Goal: Complete application form: Complete application form

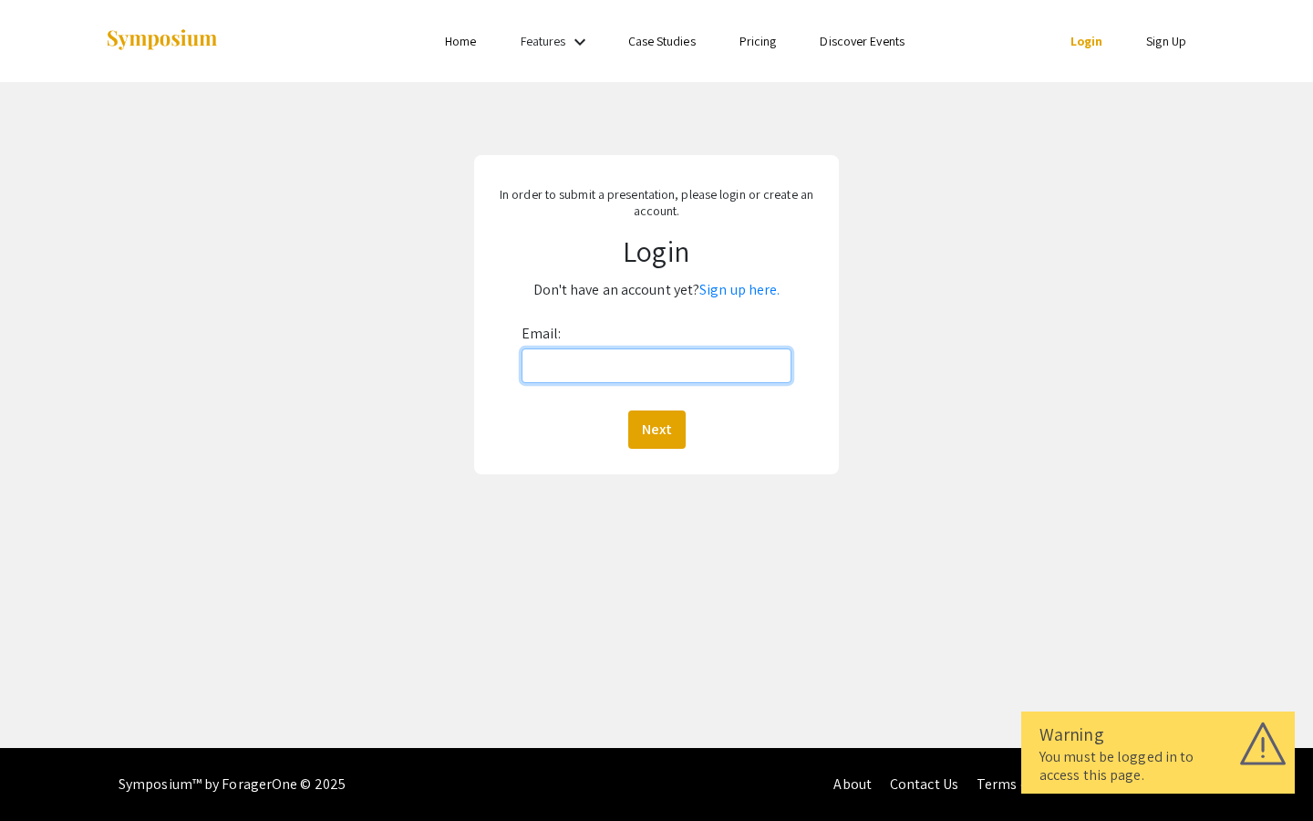
click at [619, 368] on input "Email:" at bounding box center [657, 365] width 271 height 35
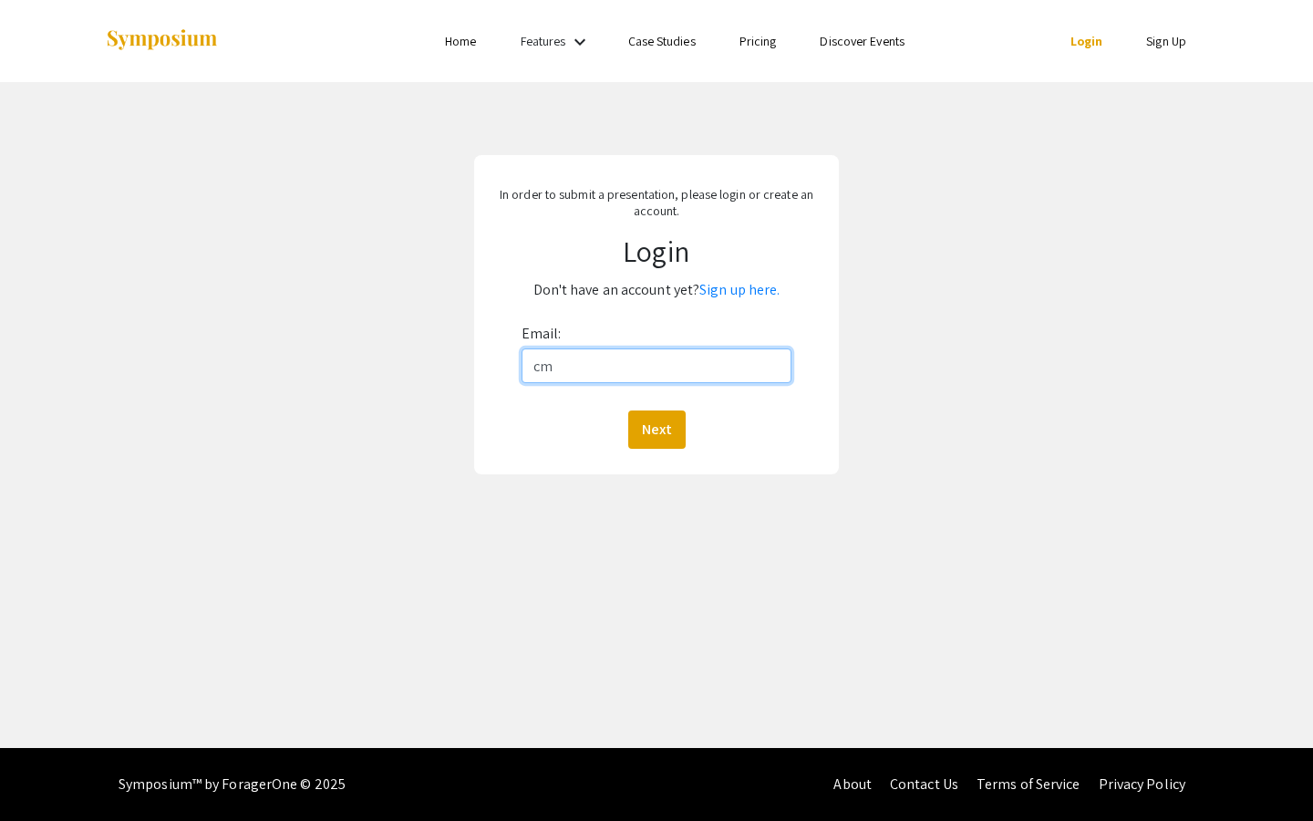
type input "[EMAIL_ADDRESS][DOMAIN_NAME]"
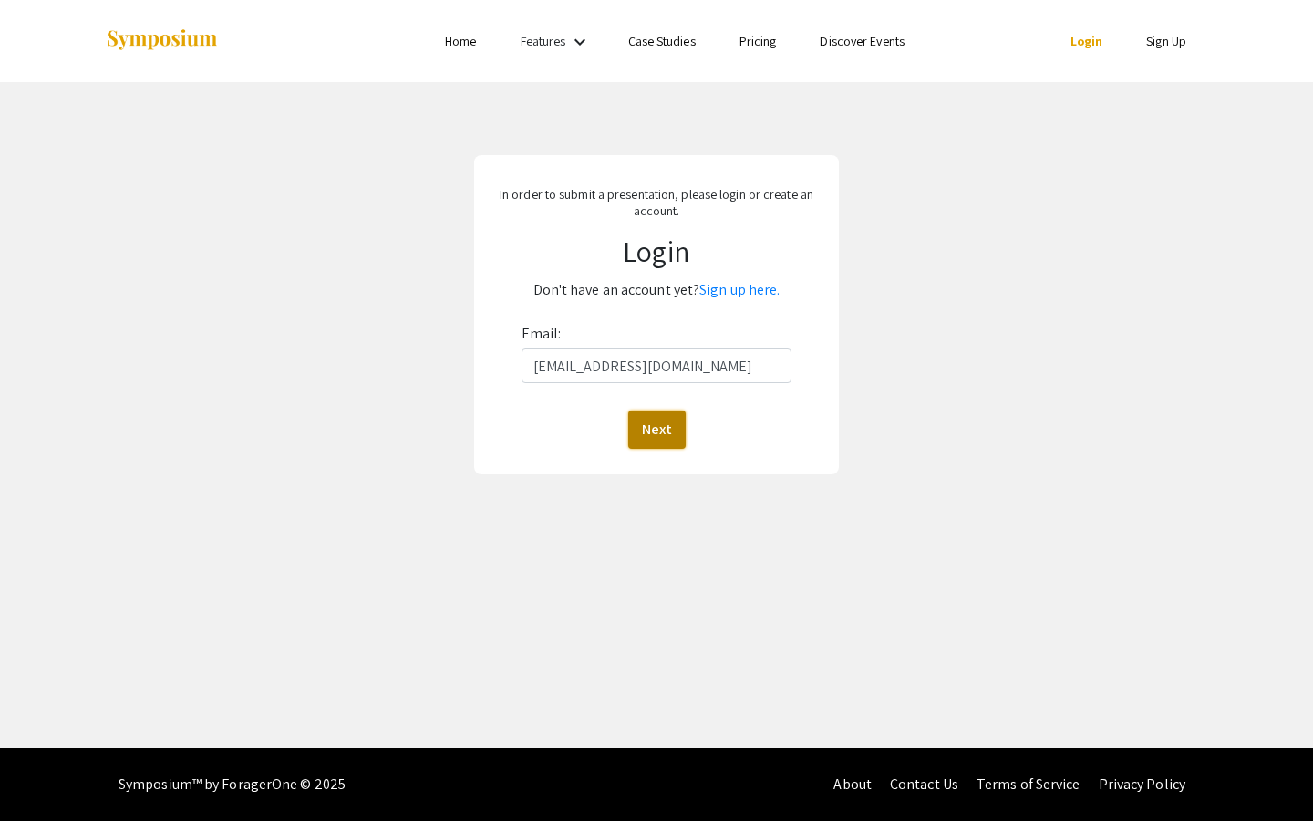
click at [680, 419] on button "Next" at bounding box center [656, 429] width 57 height 38
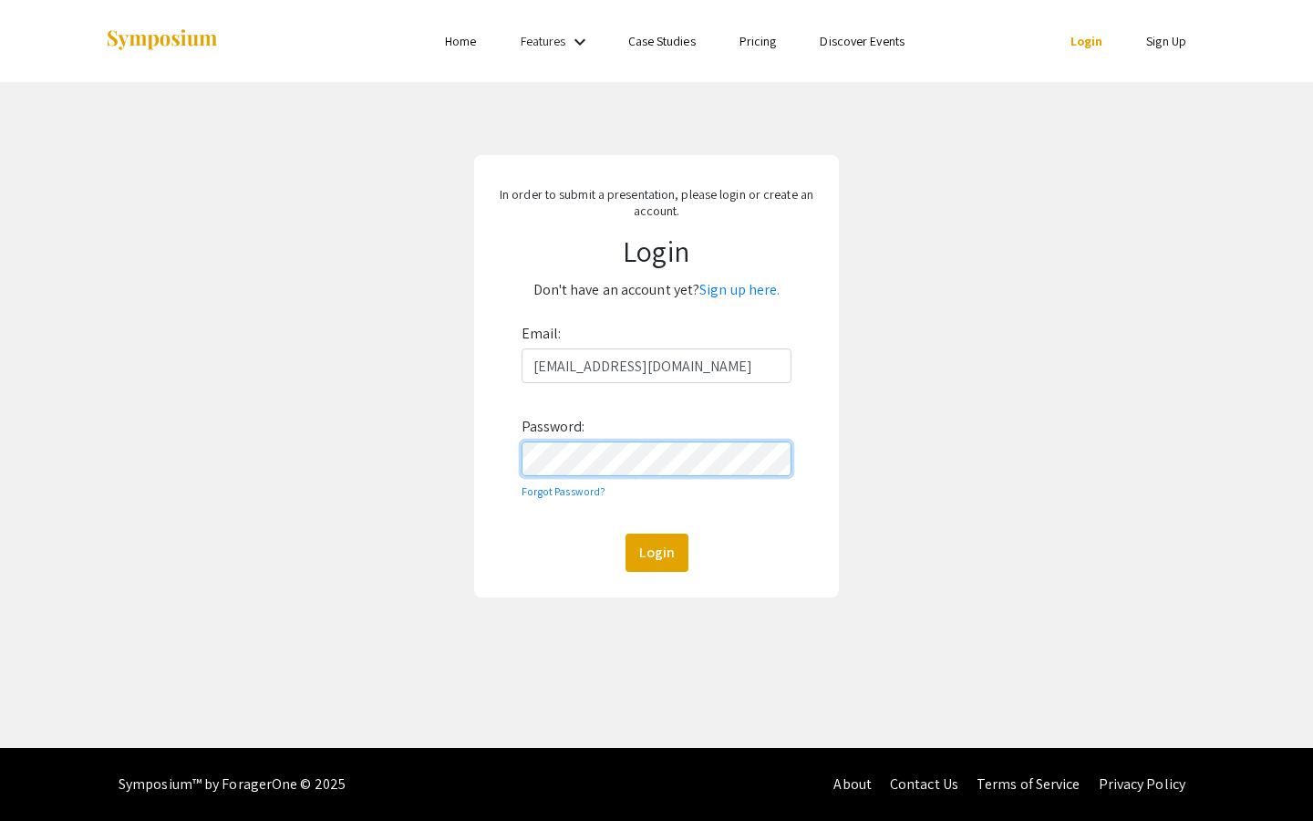
click at [626, 533] on button "Login" at bounding box center [657, 552] width 63 height 38
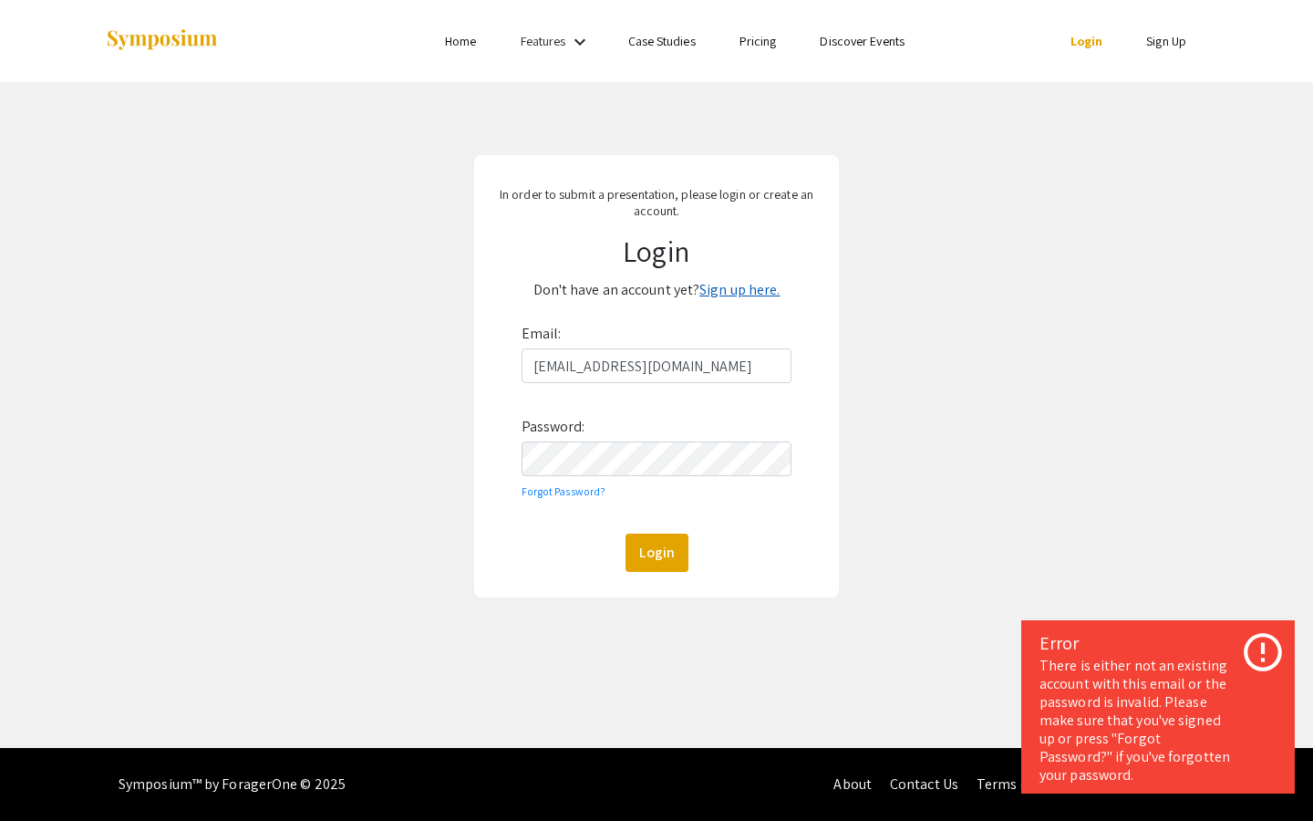
click at [734, 292] on link "Sign up here." at bounding box center [739, 289] width 80 height 19
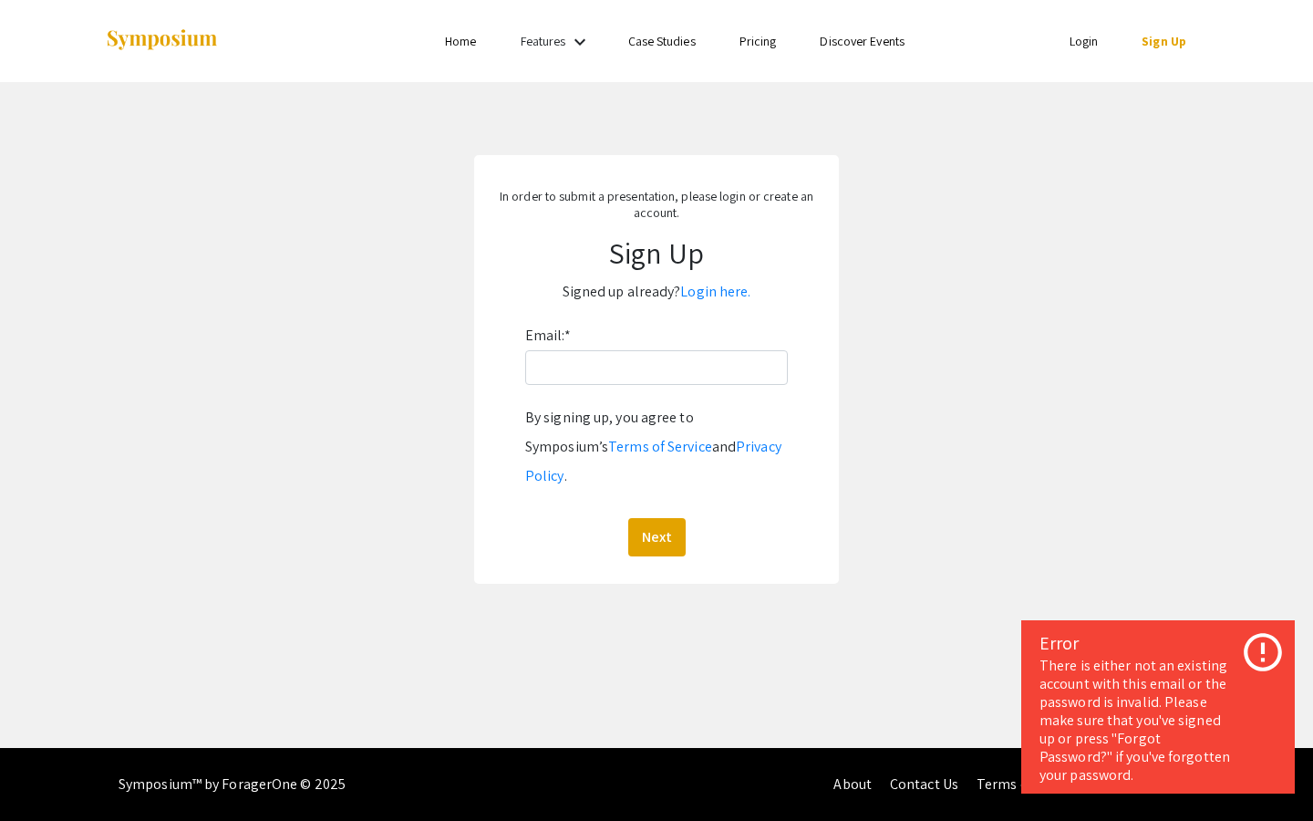
click at [674, 388] on div "Email: * By signing up, you agree to Symposium’s Terms of Service and Privacy P…" at bounding box center [656, 438] width 263 height 235
click at [677, 377] on input "Email: *" at bounding box center [656, 367] width 263 height 35
type input "cm00187@mix.wvu.edu"
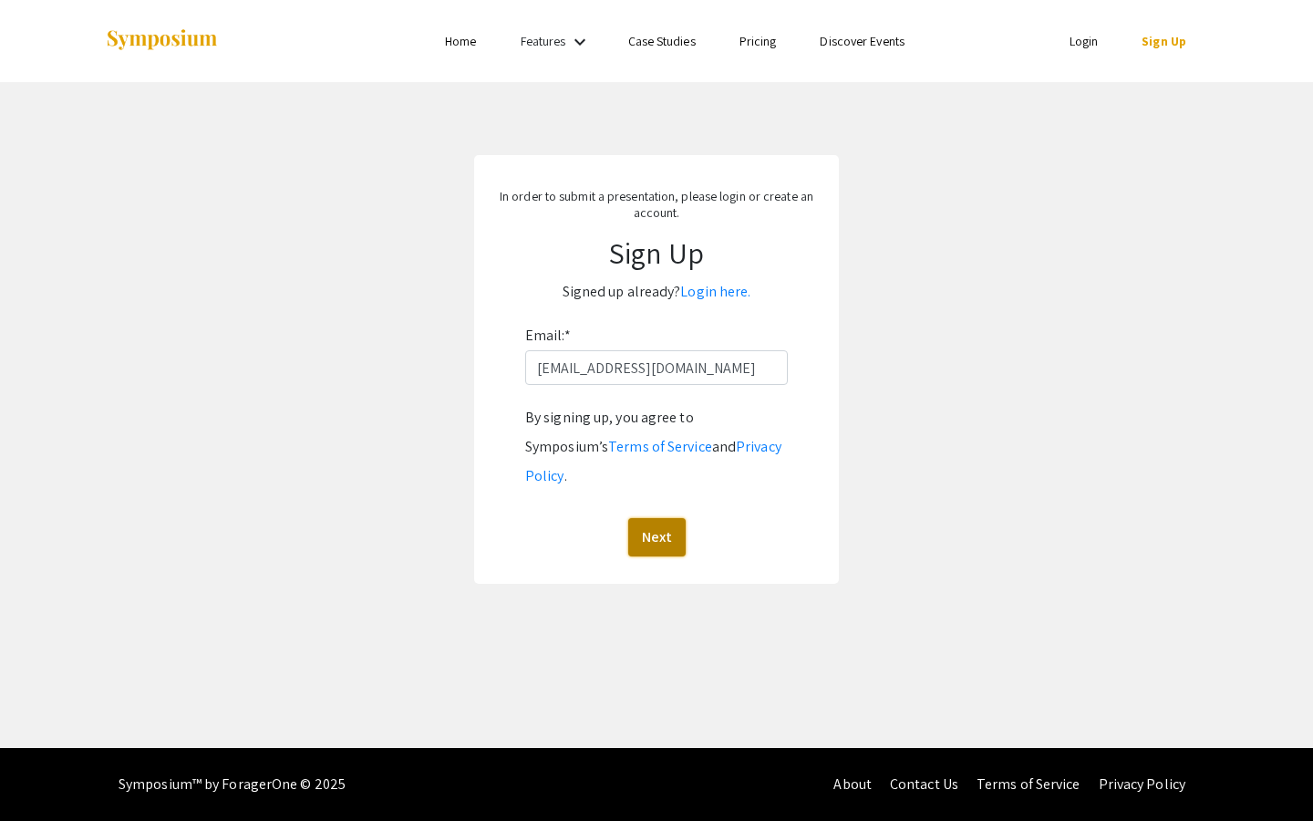
click at [667, 518] on button "Next" at bounding box center [656, 537] width 57 height 38
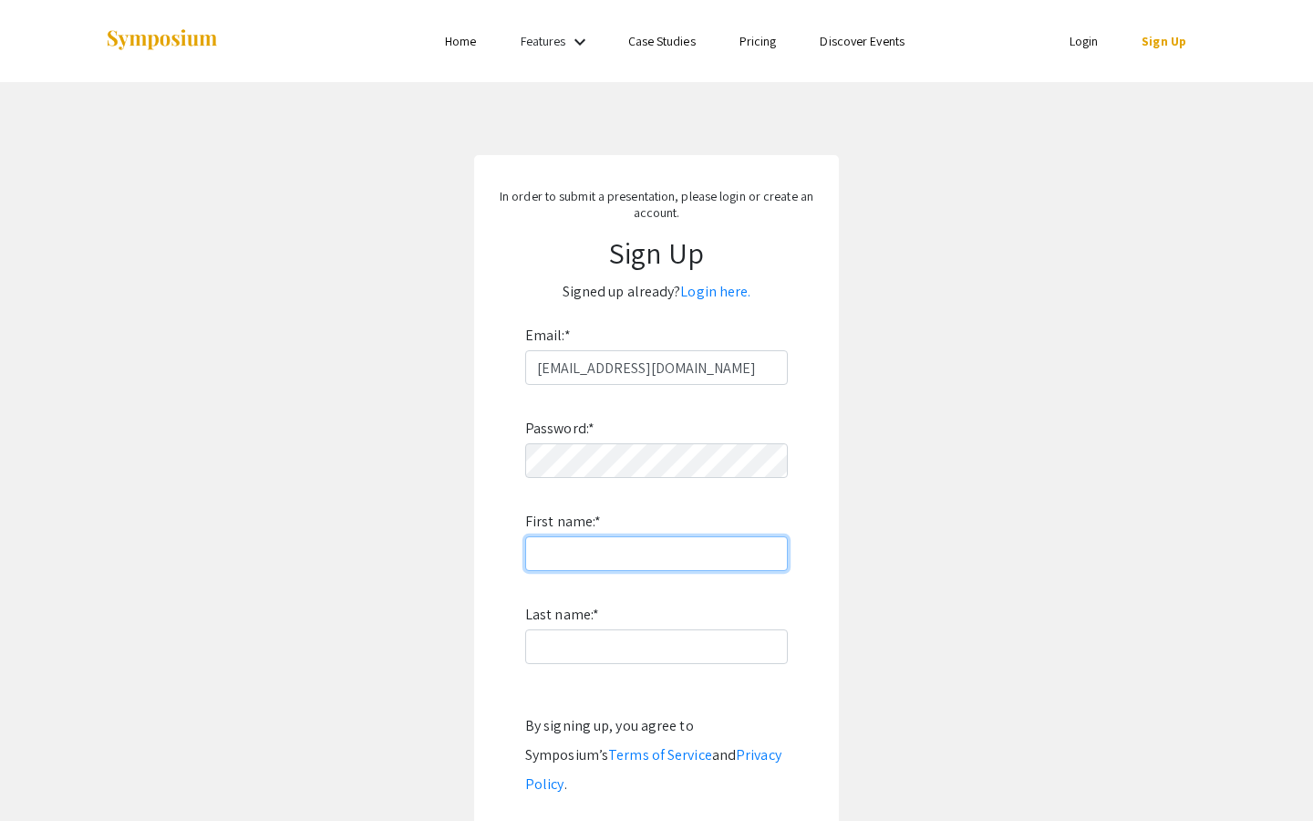
click at [700, 558] on input "First name: *" at bounding box center [656, 553] width 263 height 35
type input "l"
type input "Claire"
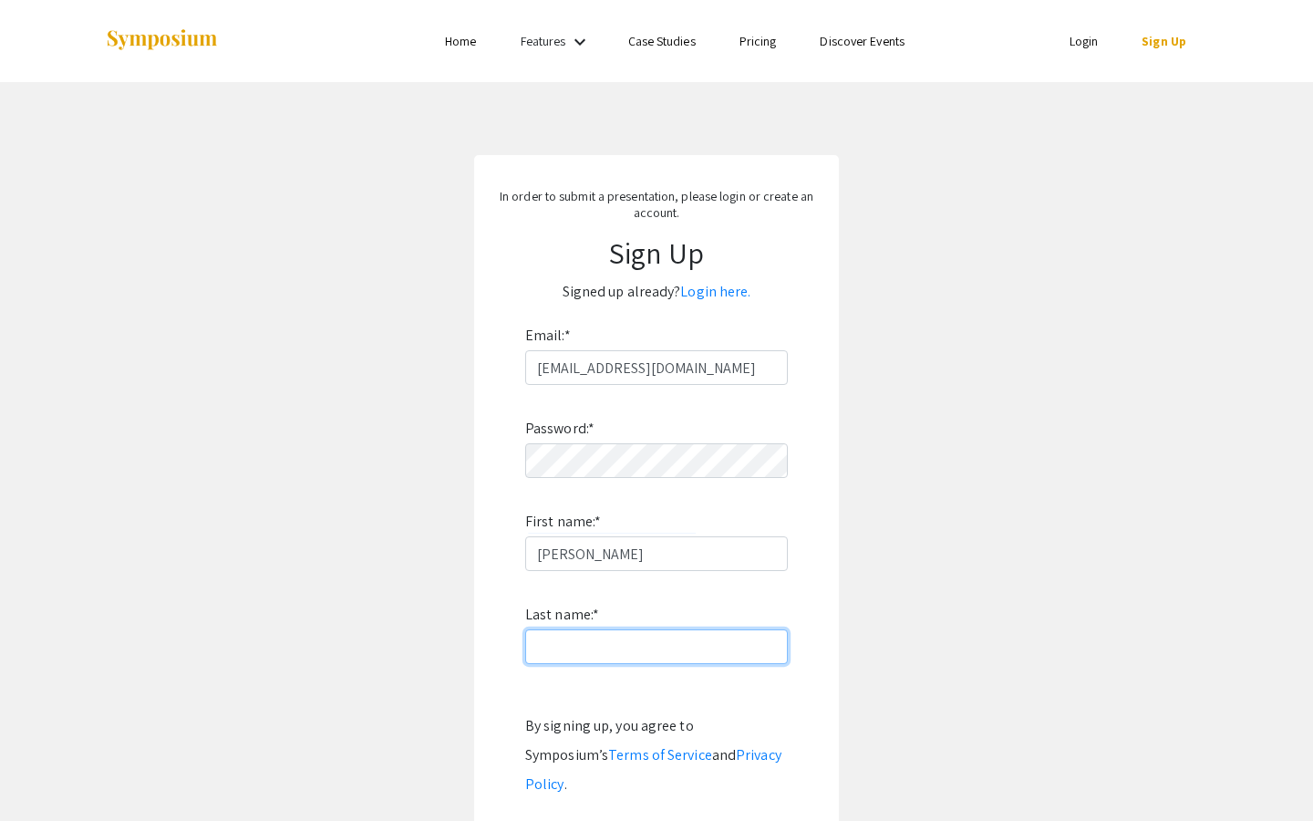
click at [576, 647] on input "Last name: *" at bounding box center [656, 646] width 263 height 35
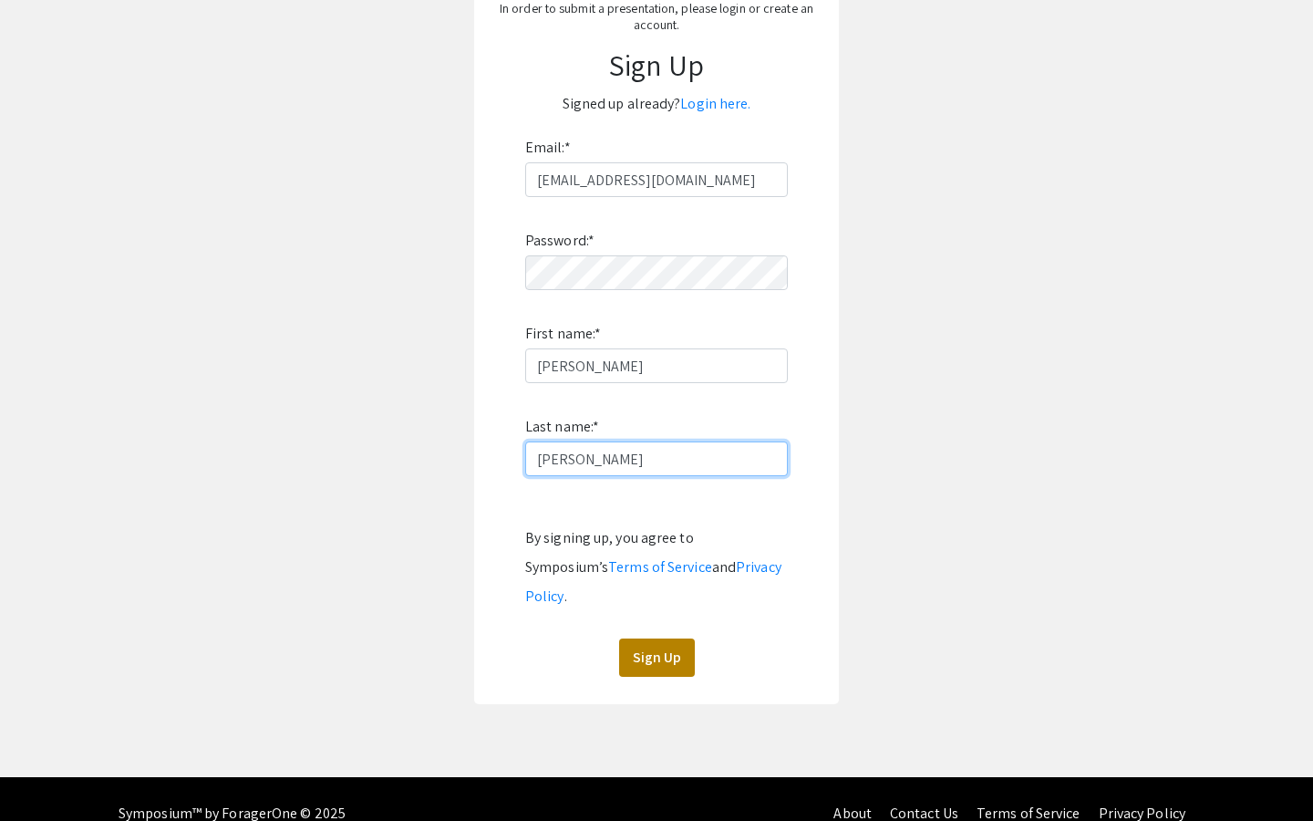
type input "Melvin"
click at [663, 638] on button "Sign Up" at bounding box center [657, 657] width 76 height 38
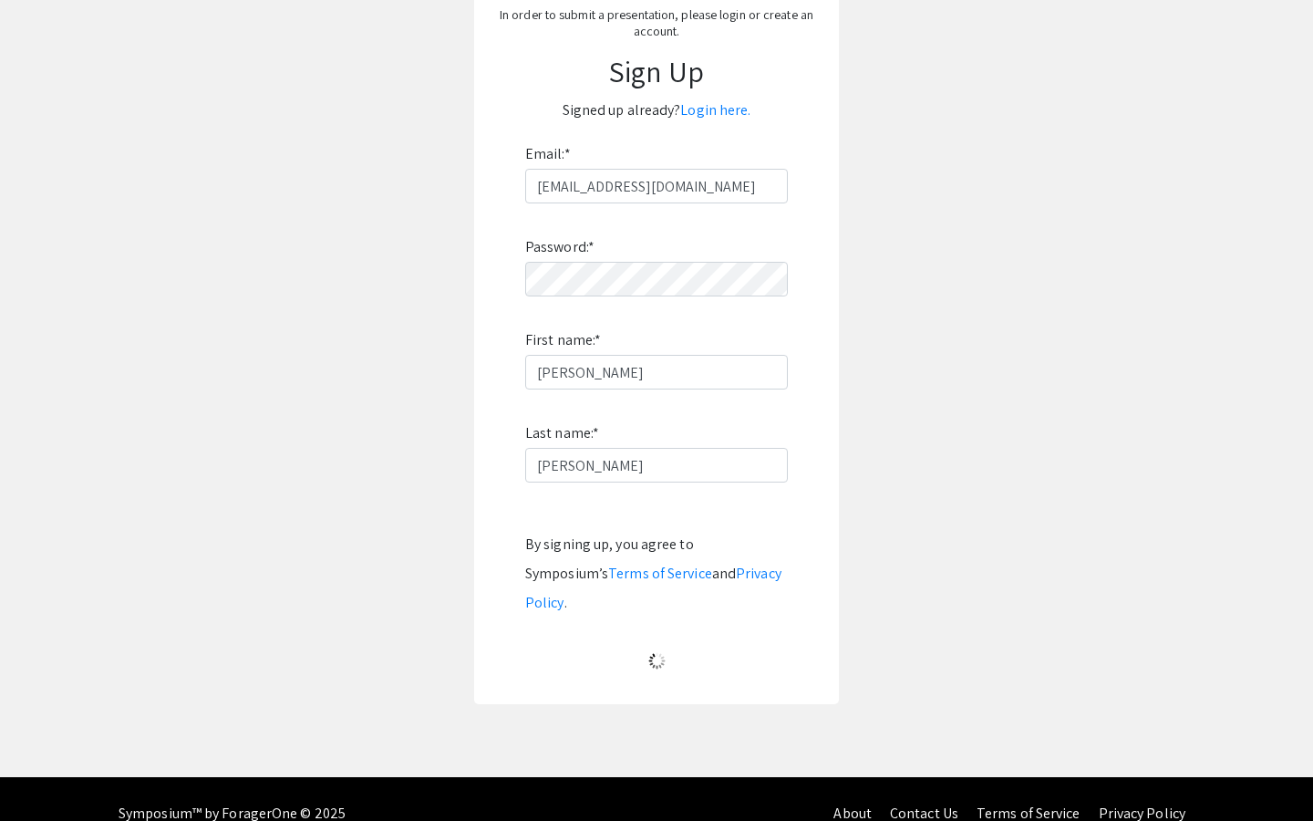
scroll to position [0, 0]
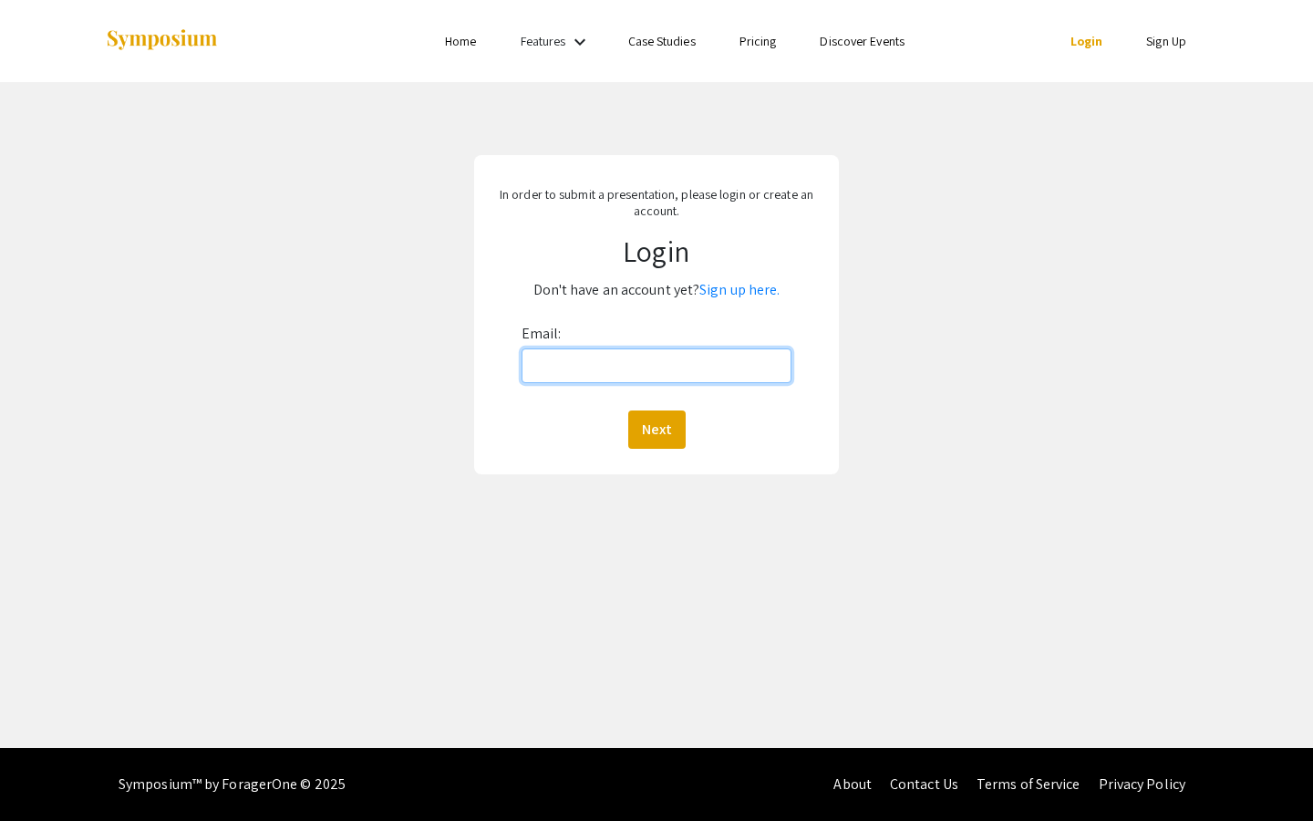
click at [647, 373] on input "Email:" at bounding box center [657, 365] width 271 height 35
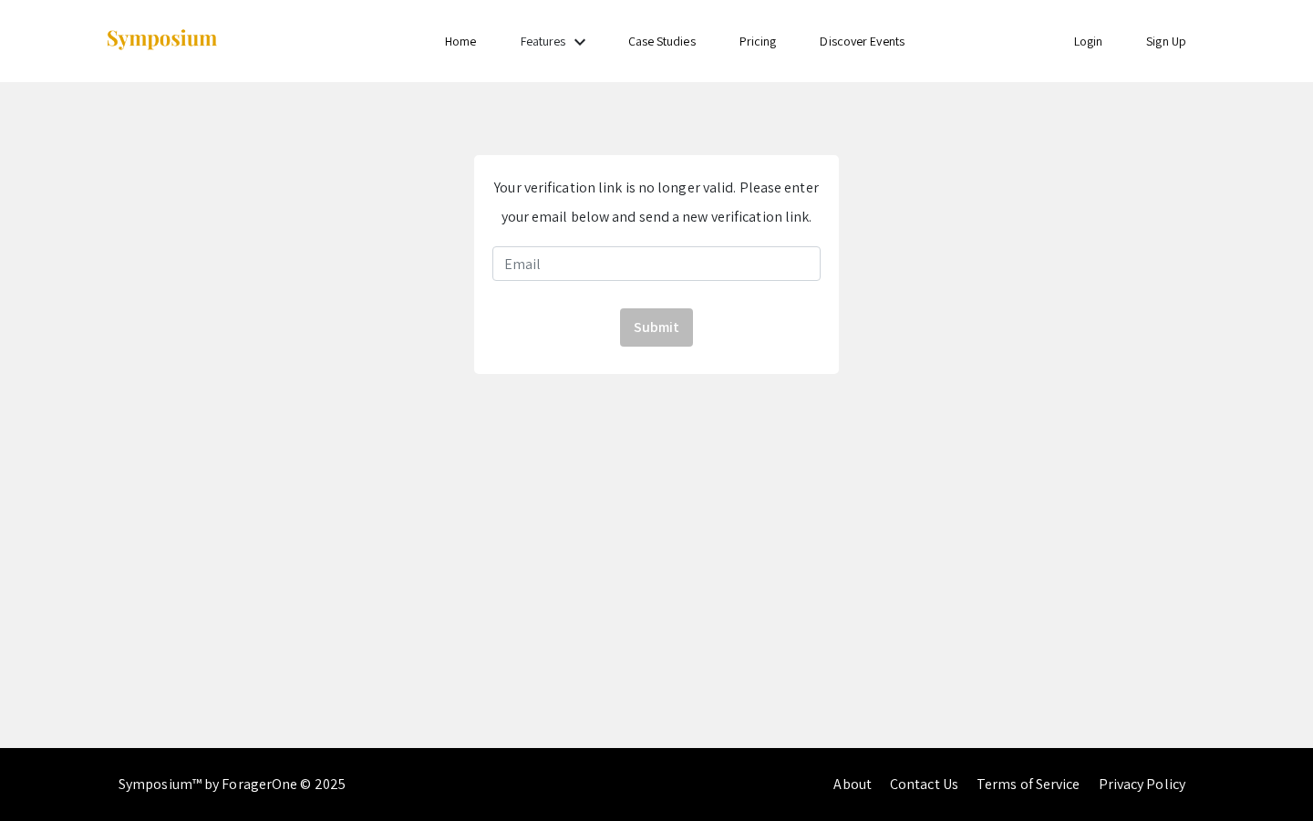
click at [626, 285] on div "Your verification link is no longer valid. Please enter your email below and se…" at bounding box center [656, 264] width 365 height 219
click at [626, 262] on input "email" at bounding box center [656, 263] width 328 height 35
type input "[EMAIL_ADDRESS][DOMAIN_NAME]"
click at [659, 316] on button "Submit" at bounding box center [656, 327] width 73 height 38
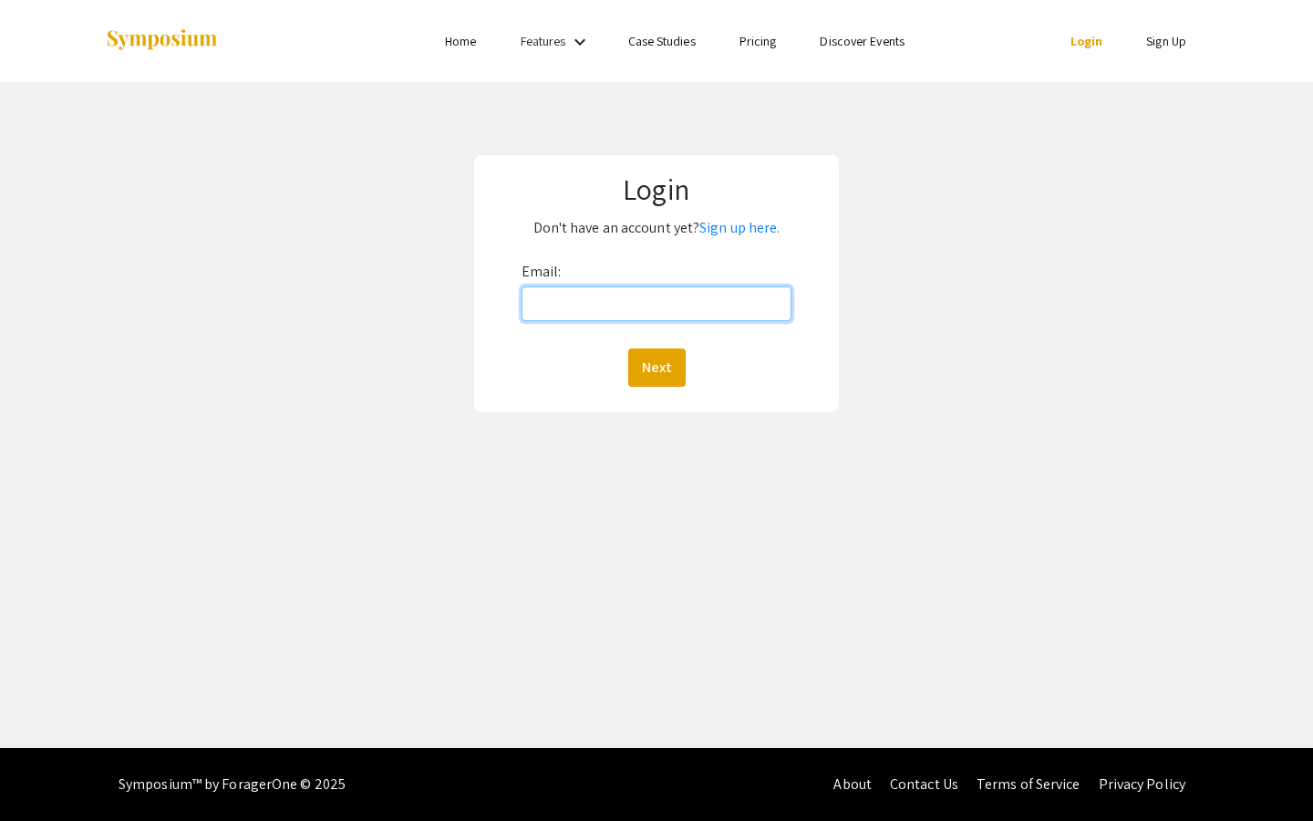
click at [726, 300] on input "Email:" at bounding box center [657, 303] width 271 height 35
type input "[EMAIL_ADDRESS][DOMAIN_NAME]"
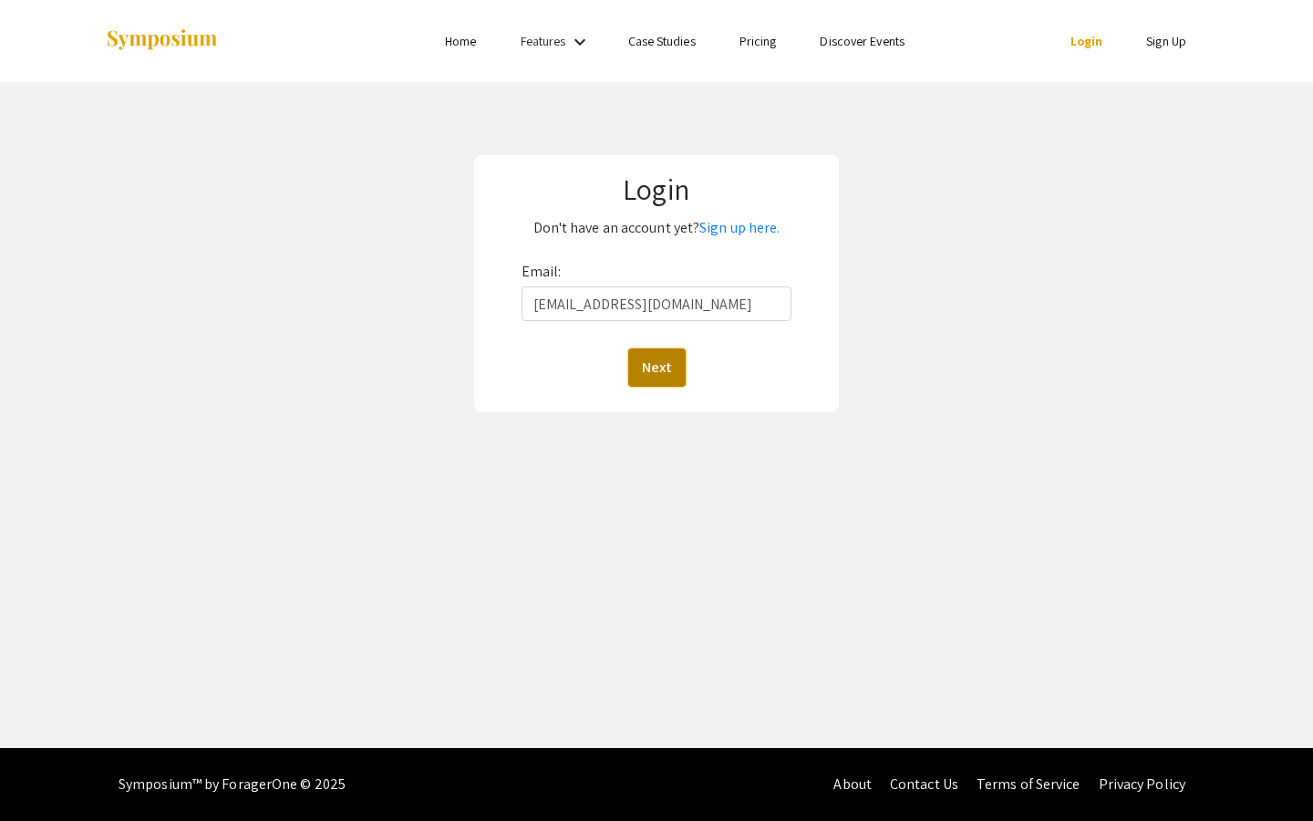
click at [672, 368] on button "Next" at bounding box center [656, 367] width 57 height 38
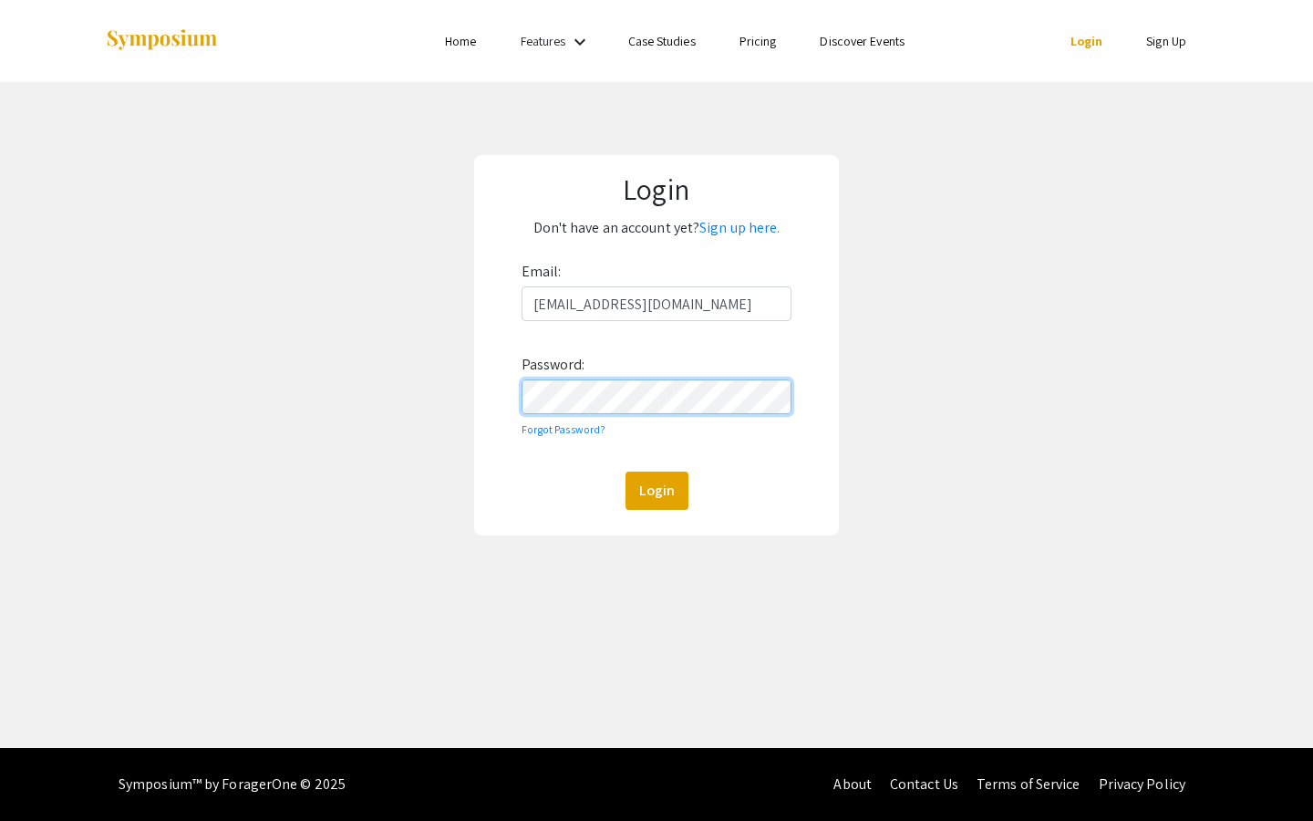
click at [626, 471] on button "Login" at bounding box center [657, 490] width 63 height 38
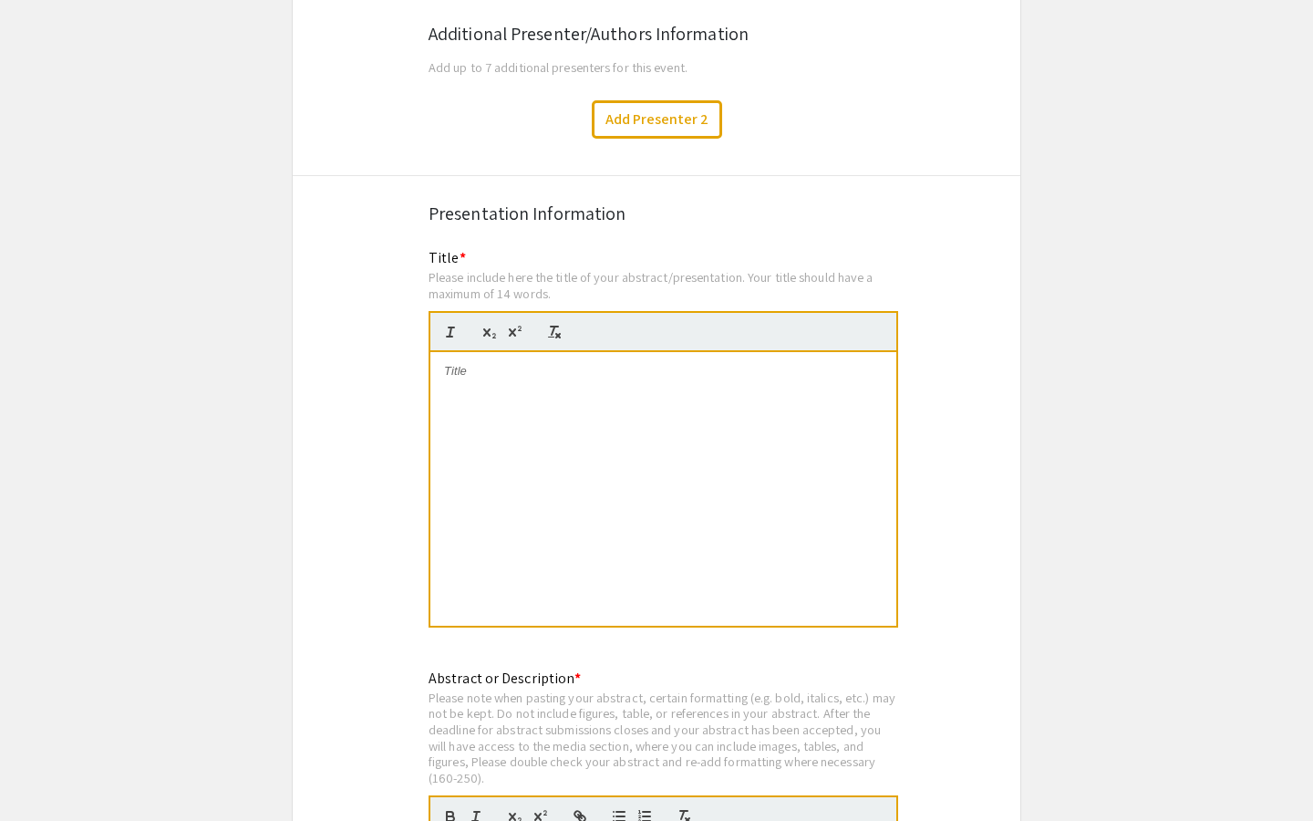
scroll to position [3505, 0]
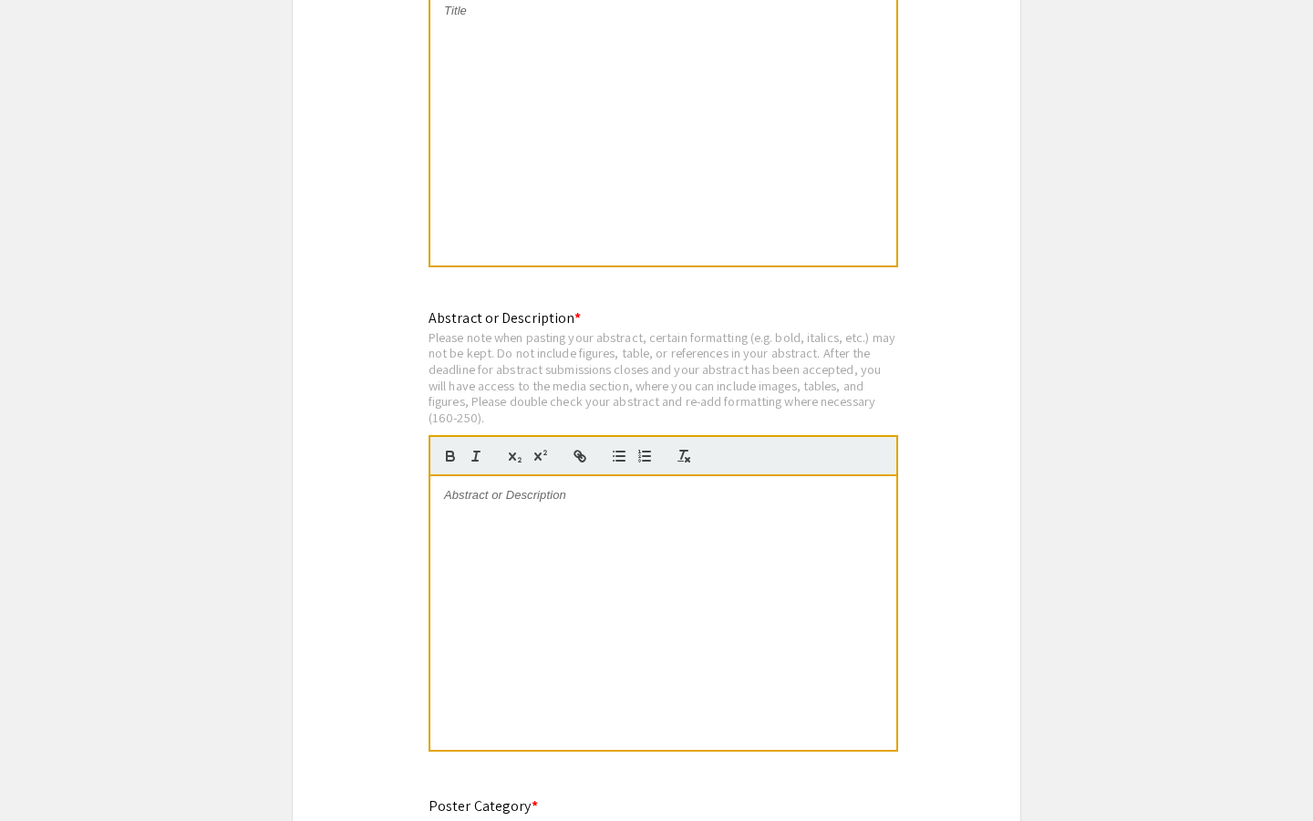
click at [774, 525] on div at bounding box center [663, 613] width 466 height 274
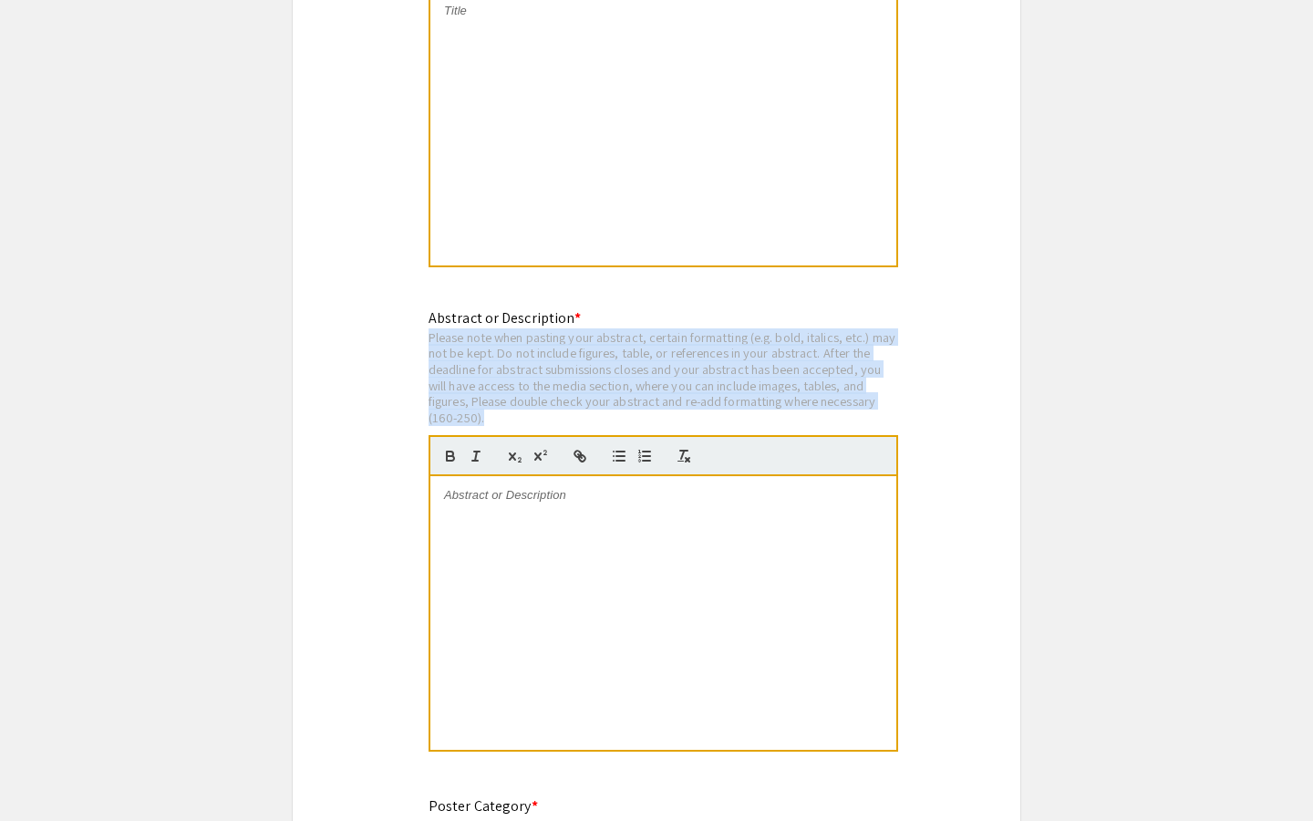
drag, startPoint x: 491, startPoint y: 407, endPoint x: 412, endPoint y: 334, distance: 107.1
copy div "Please note when pasting your abstract, certain formatting (e.g. bold, italics,…"
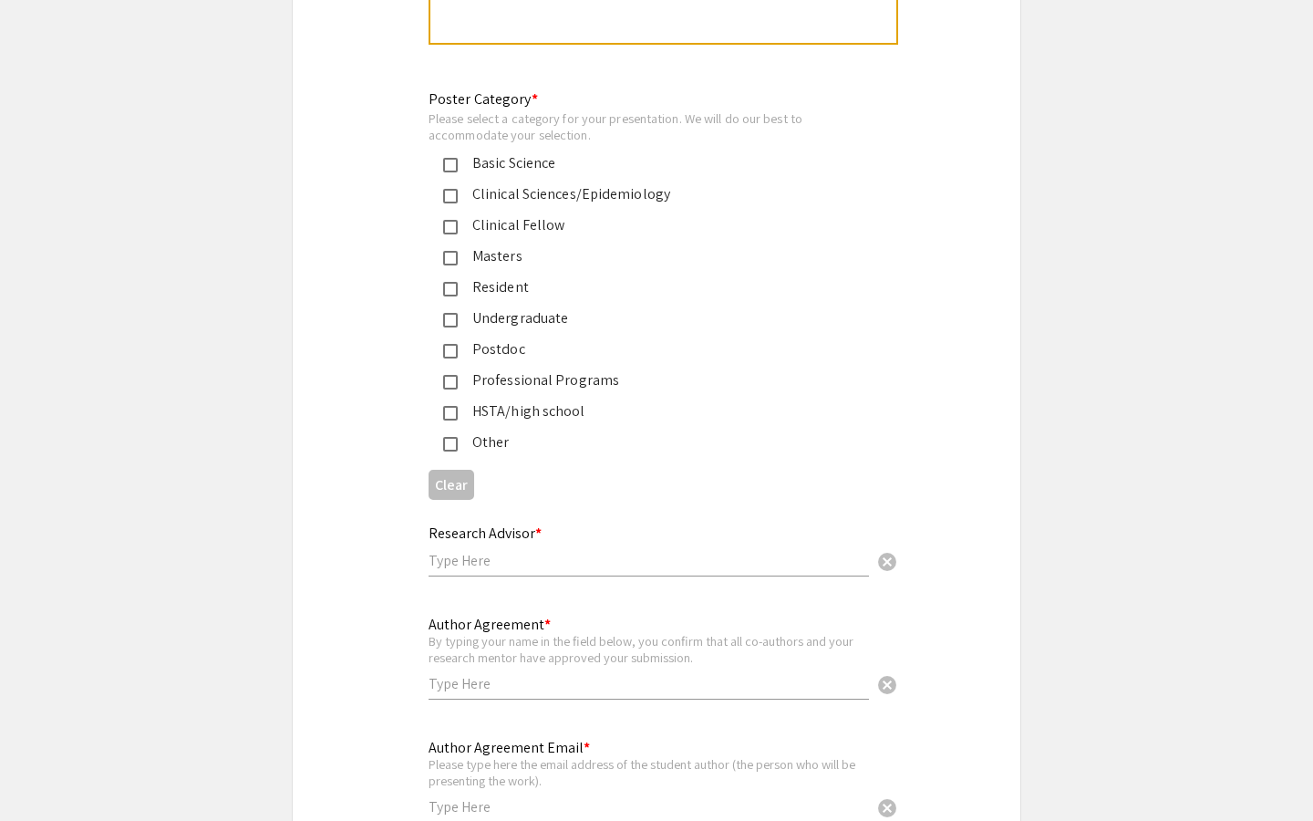
scroll to position [4206, 0]
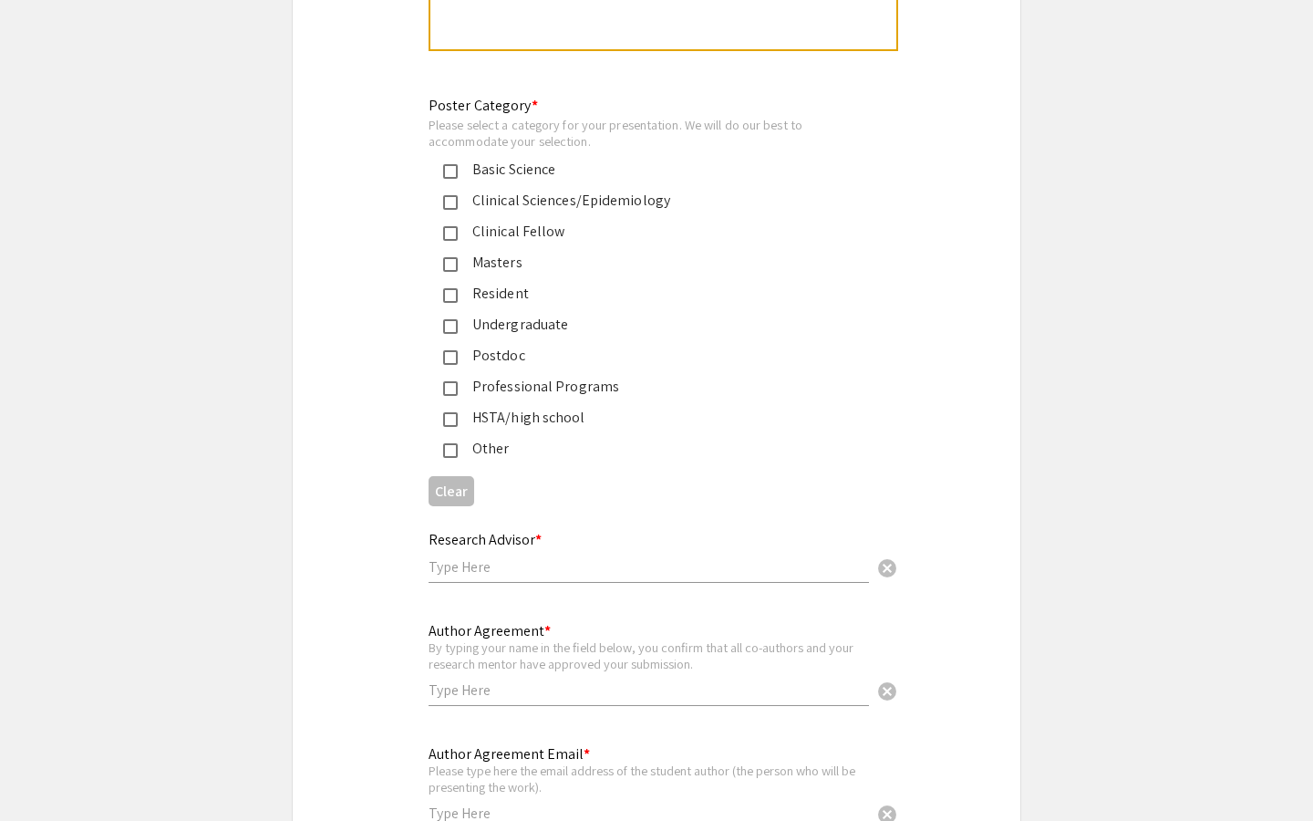
click at [450, 164] on mat-pseudo-checkbox at bounding box center [450, 171] width 15 height 15
